Goal: Task Accomplishment & Management: Use online tool/utility

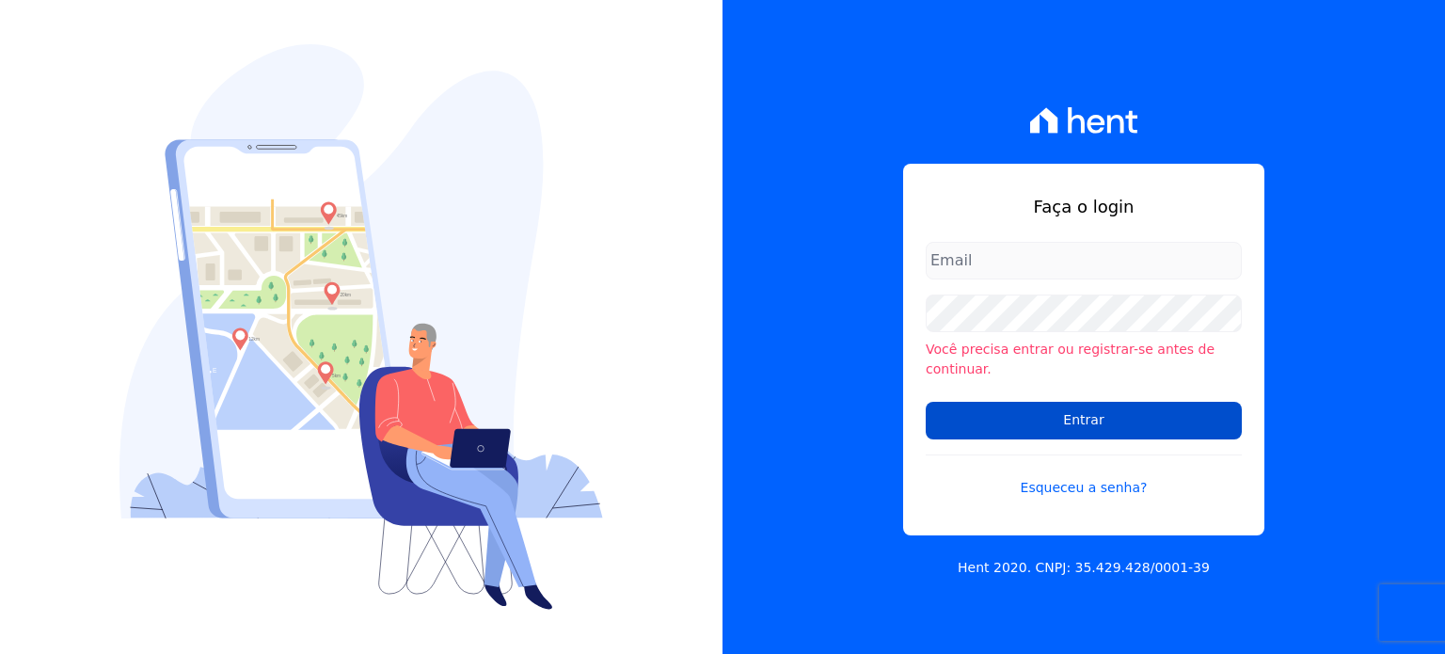
type input "administracao@vilaurbe.com.br"
click at [1143, 413] on input "Entrar" at bounding box center [1084, 421] width 316 height 38
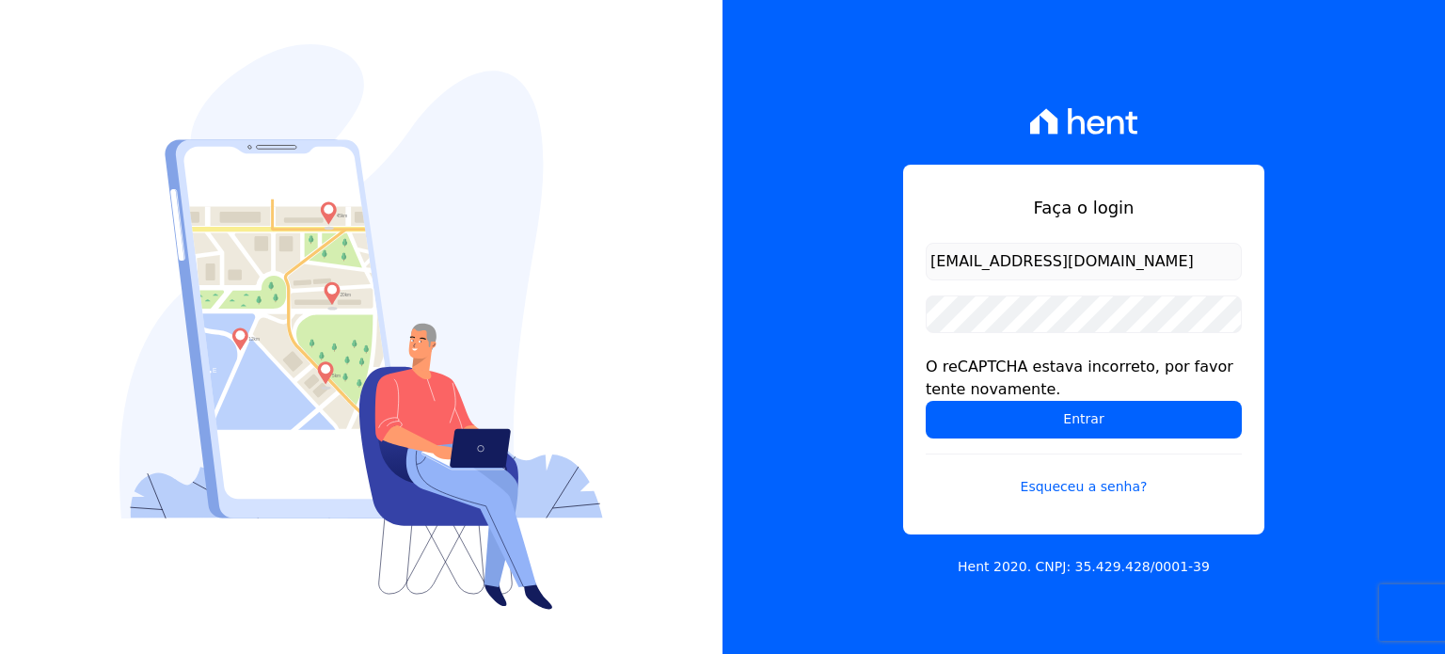
click at [1060, 440] on form "administracao@vilaurbe.com.br O reCAPTCHA estava incorreto, por favor tente nov…" at bounding box center [1084, 381] width 316 height 277
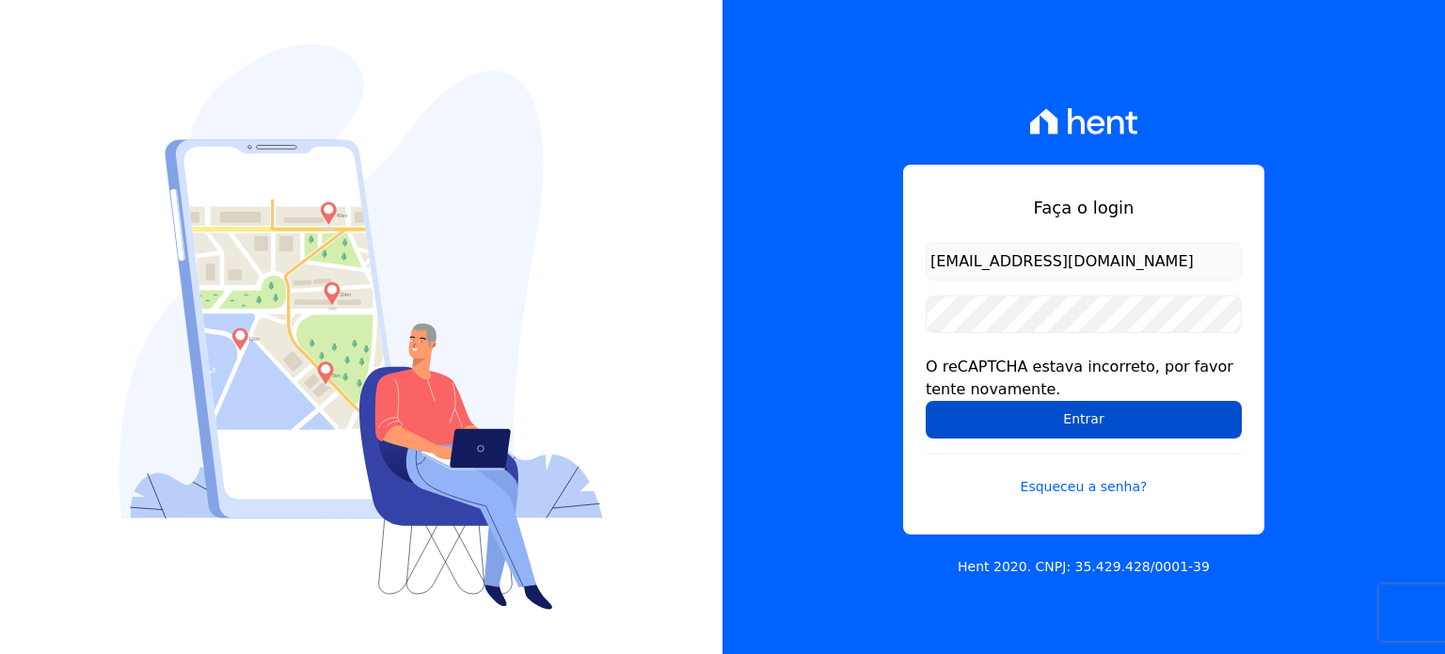
click at [1065, 422] on input "Entrar" at bounding box center [1084, 420] width 316 height 38
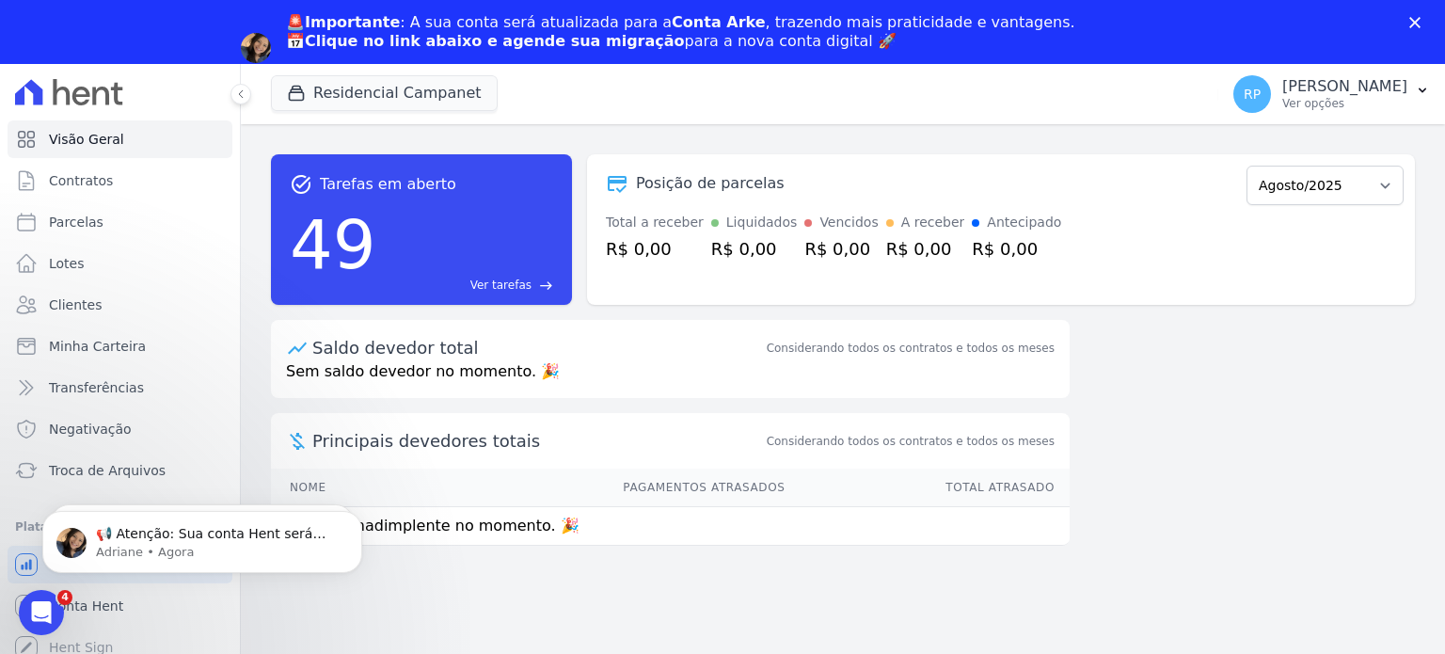
click at [1417, 19] on polygon "Fechar" at bounding box center [1415, 22] width 11 height 11
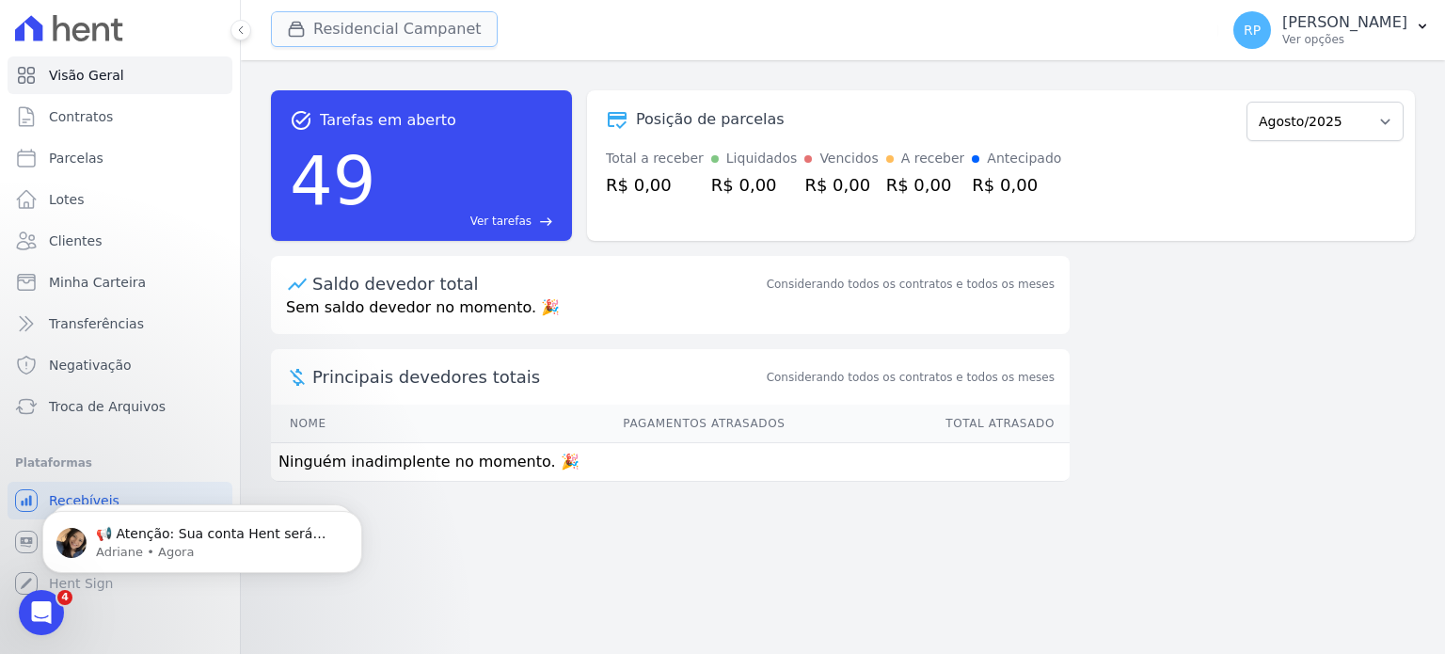
click at [369, 40] on button "Residencial Campanet" at bounding box center [384, 29] width 227 height 36
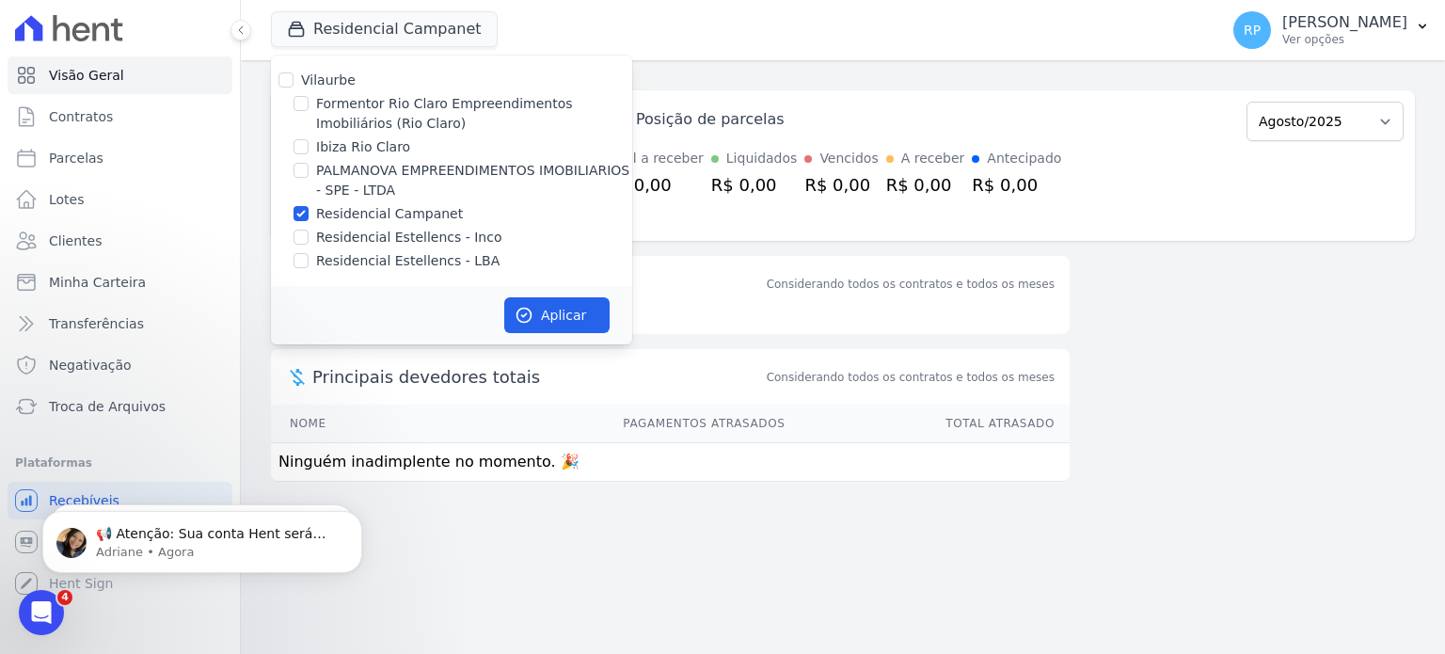
click at [377, 98] on label "Formentor Rio Claro Empreendimentos Imobiliários (Rio Claro)" at bounding box center [474, 114] width 316 height 40
click at [309, 98] on input "Formentor Rio Claro Empreendimentos Imobiliários (Rio Claro)" at bounding box center [301, 103] width 15 height 15
checkbox input "true"
click at [330, 212] on label "Residencial Campanet" at bounding box center [389, 214] width 147 height 20
click at [309, 212] on input "Residencial Campanet" at bounding box center [301, 213] width 15 height 15
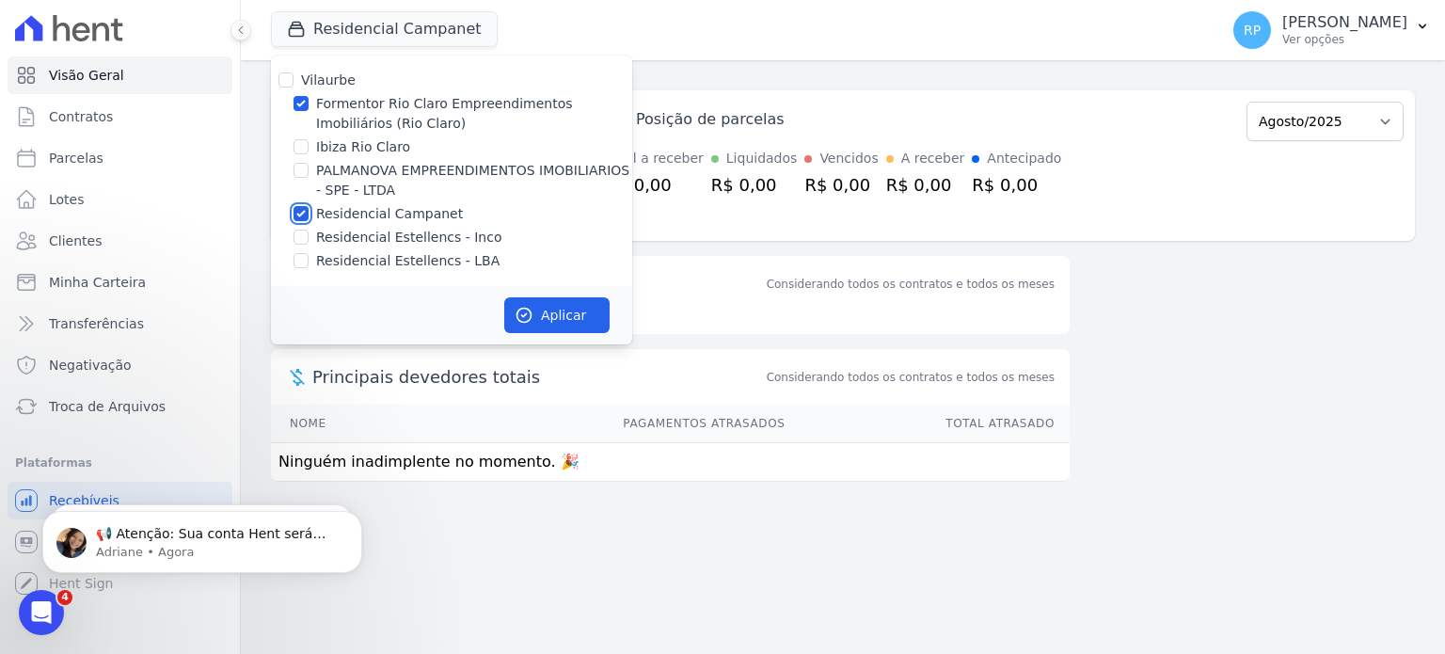
checkbox input "false"
click at [583, 315] on button "Aplicar" at bounding box center [556, 315] width 105 height 36
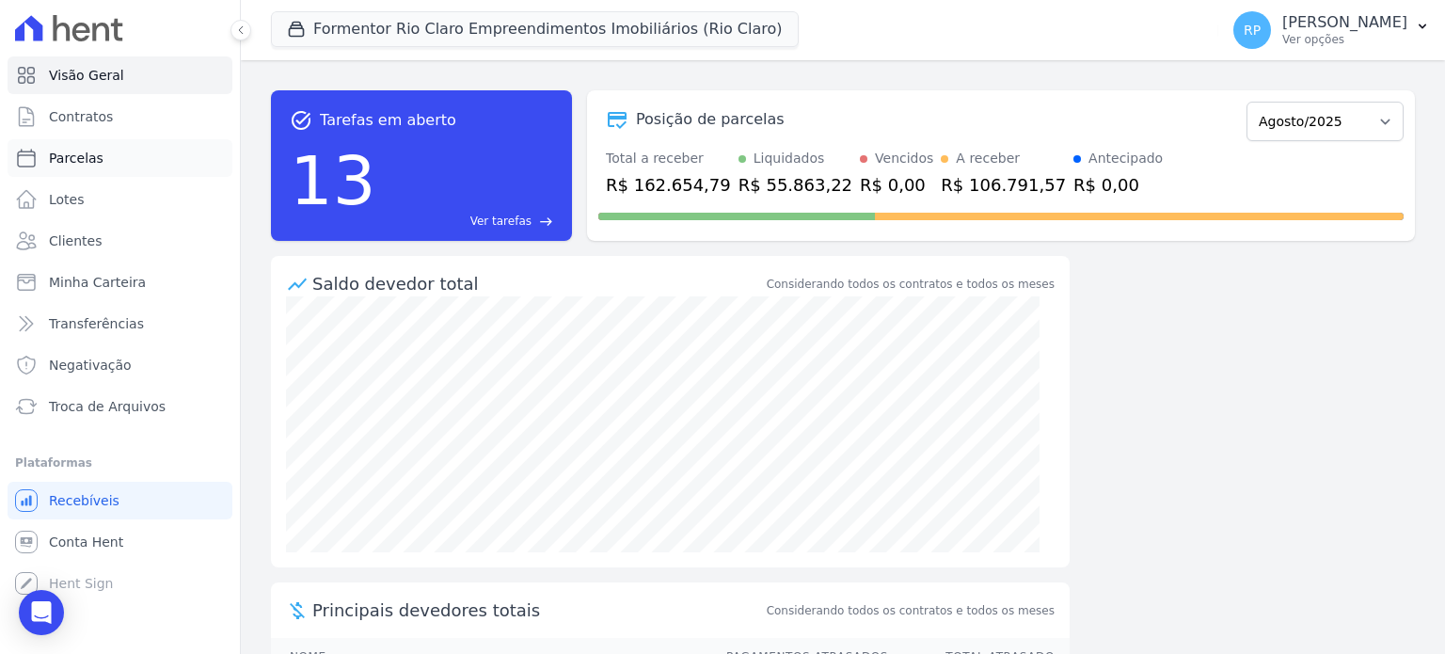
click at [91, 162] on span "Parcelas" at bounding box center [76, 158] width 55 height 19
select select
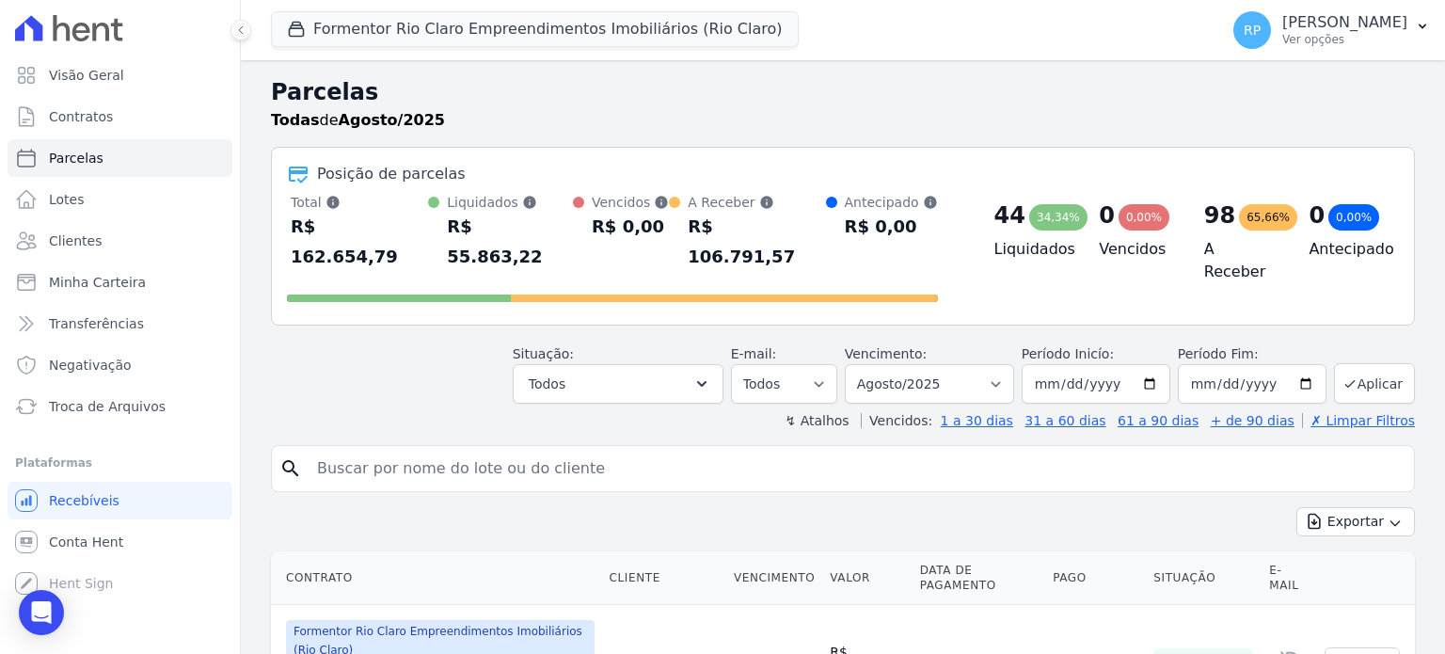
click at [474, 450] on input "search" at bounding box center [856, 469] width 1101 height 38
click at [990, 364] on select "Filtrar por período ──────── Todos os meses Junho/2024 Julho/2024 Agosto/2024 S…" at bounding box center [929, 384] width 169 height 40
select select "all"
click at [860, 364] on select "Filtrar por período ──────── Todos os meses Junho/2024 Julho/2024 Agosto/2024 S…" at bounding box center [929, 384] width 169 height 40
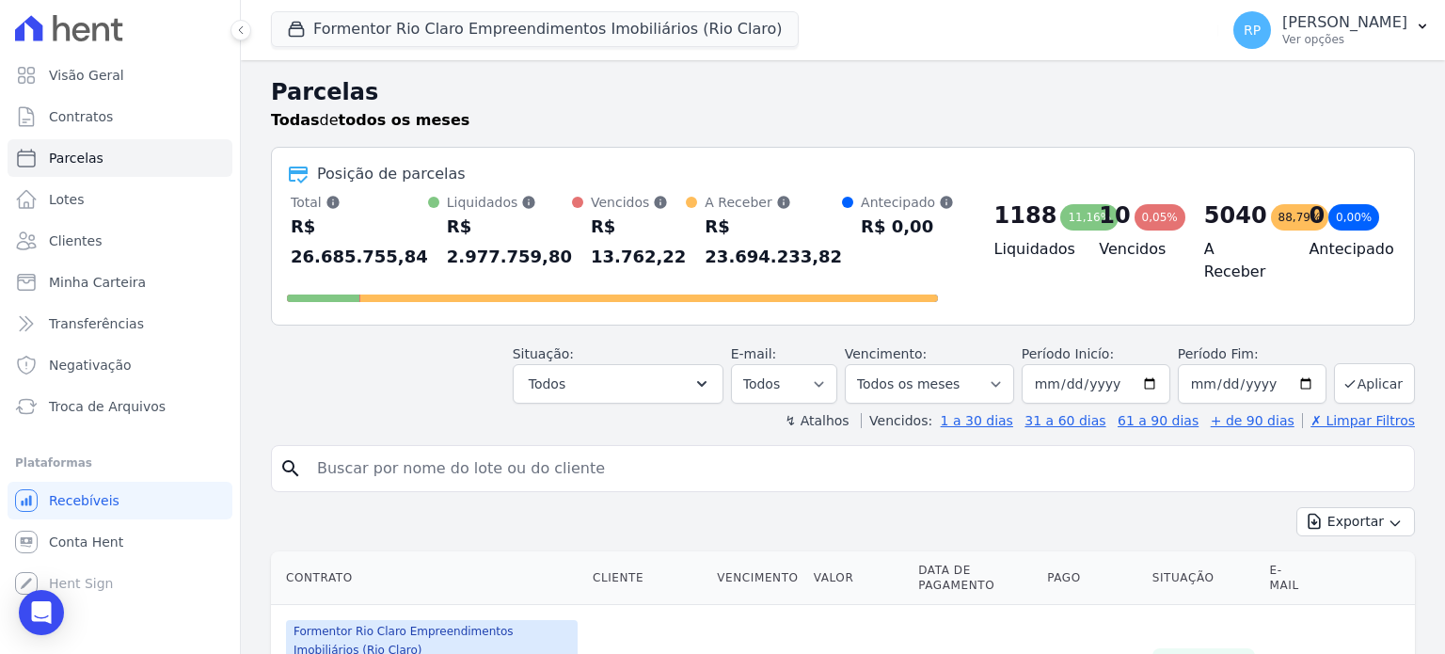
select select
click at [488, 476] on input "search" at bounding box center [856, 469] width 1101 height 38
paste input "[PERSON_NAME] [PERSON_NAME] [PERSON_NAME]"
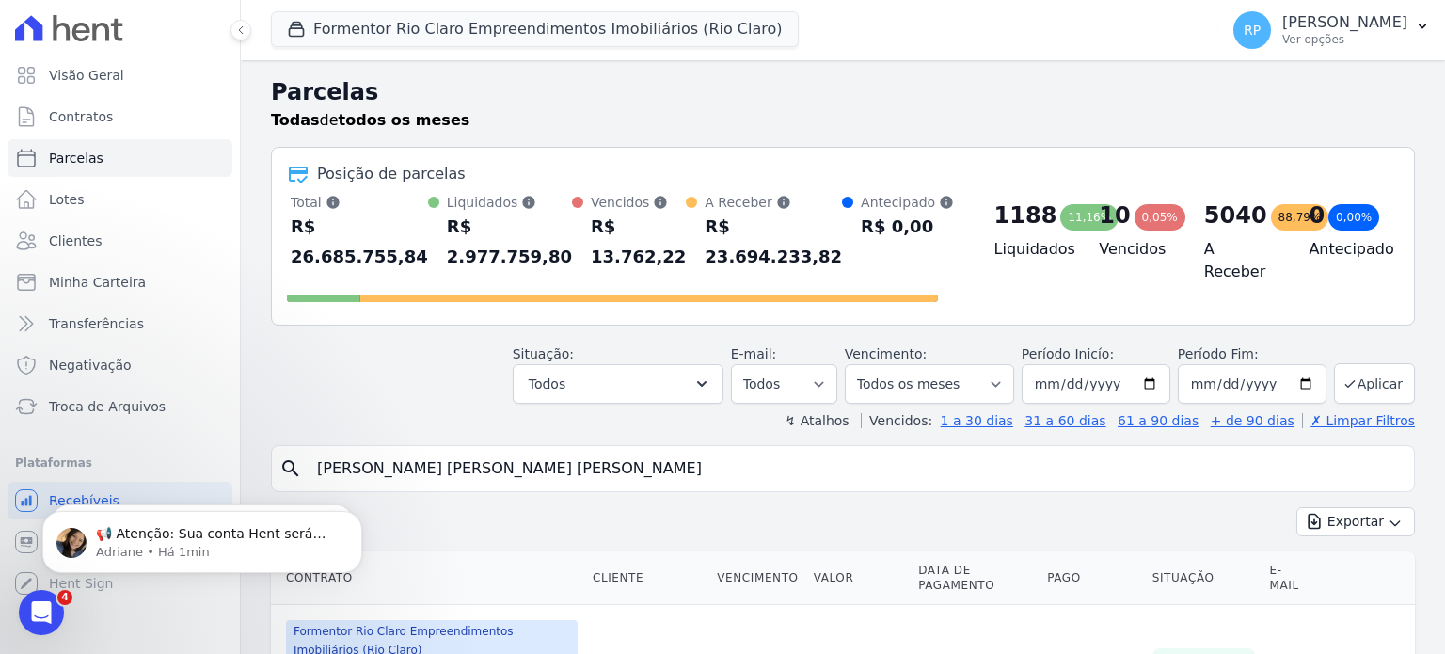
type input "[PERSON_NAME] [PERSON_NAME] [PERSON_NAME]"
select select
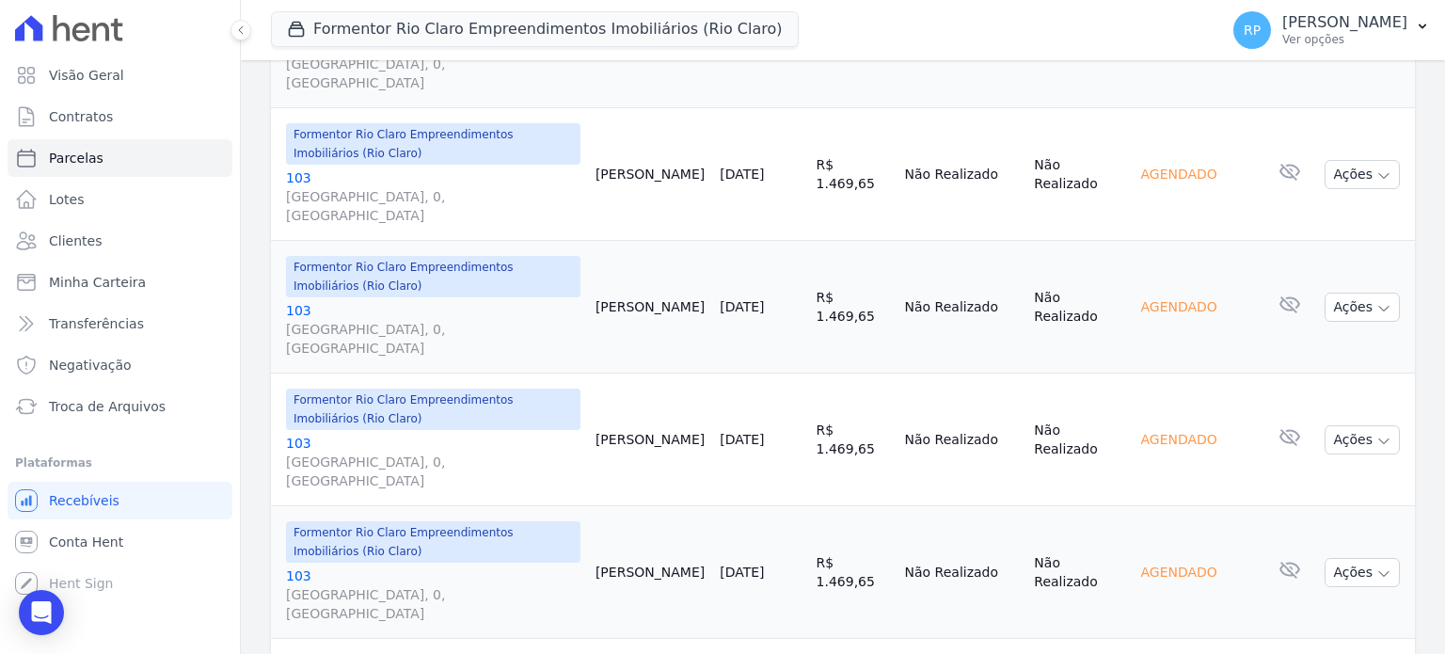
scroll to position [2683, 0]
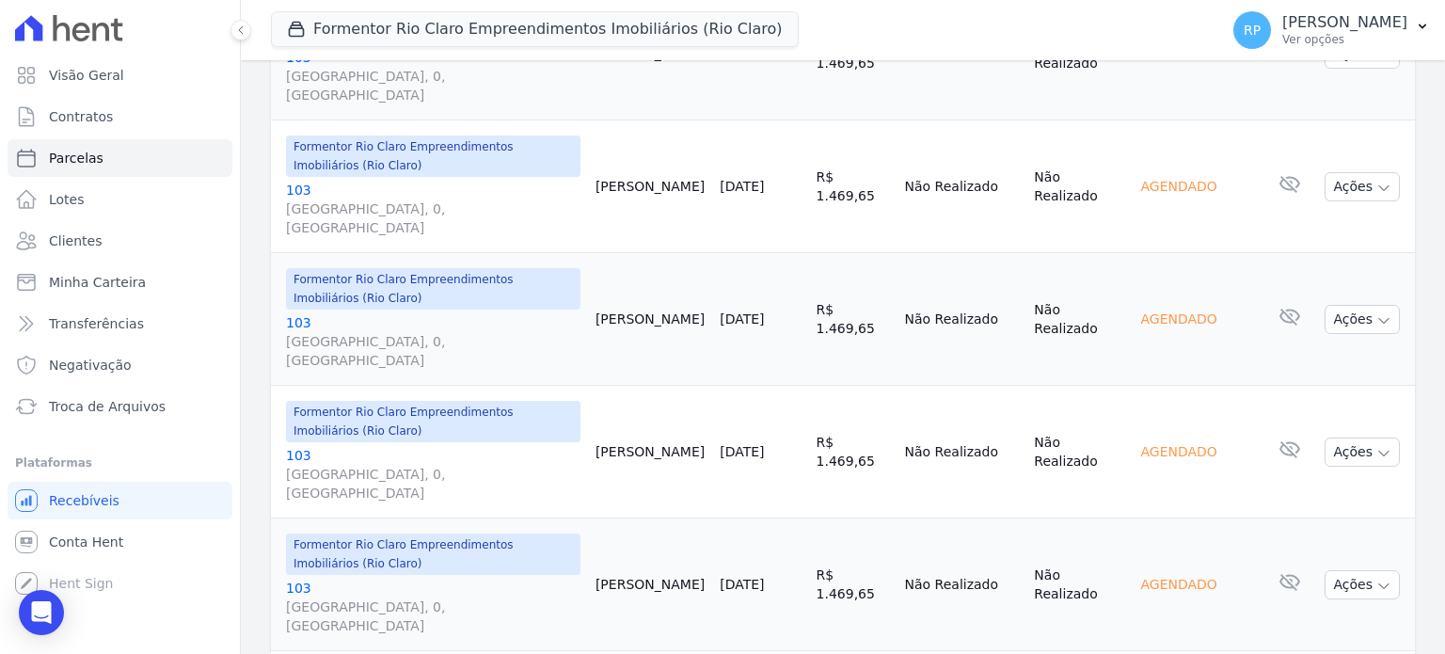
select select
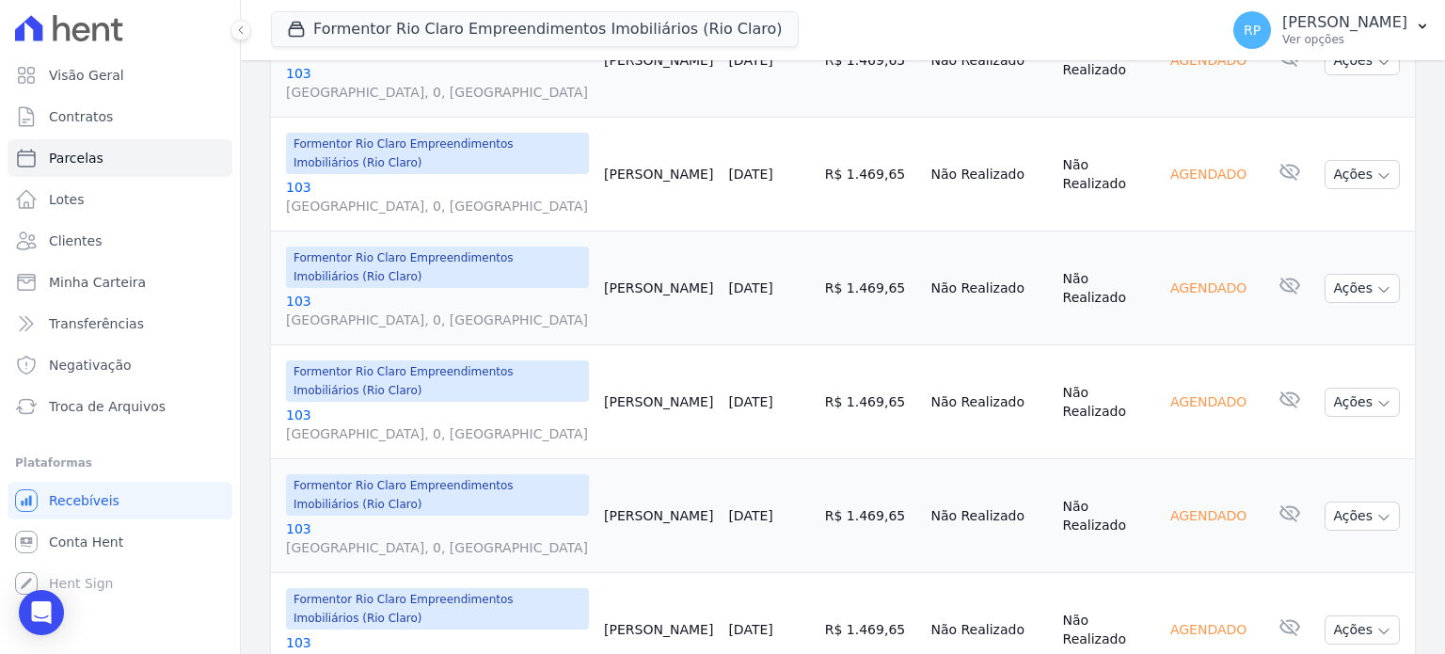
scroll to position [1249, 0]
